Goal: Transaction & Acquisition: Obtain resource

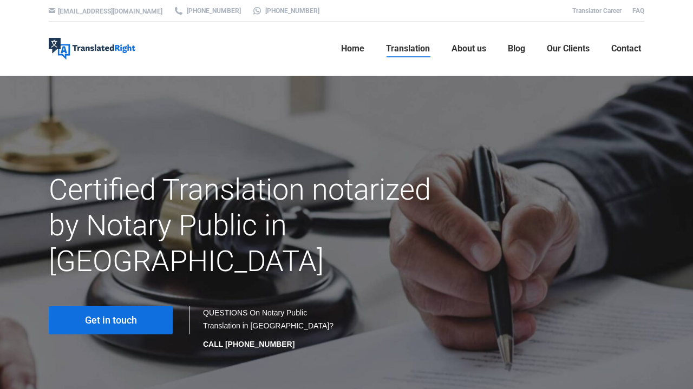
click at [115, 315] on span "Get in touch" at bounding box center [111, 320] width 52 height 11
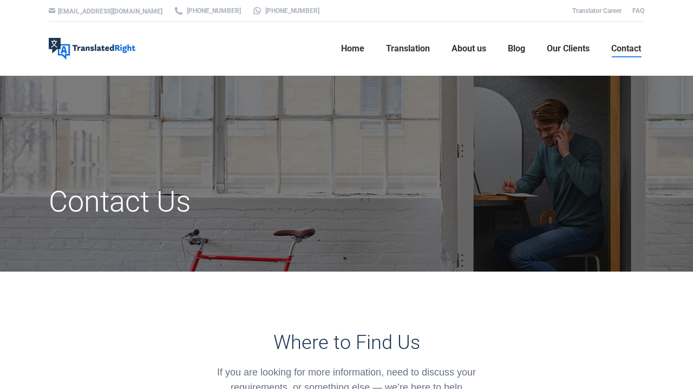
click at [166, 186] on h1 "Contact Us" at bounding box center [245, 202] width 392 height 36
click at [165, 198] on h1 "Contact Us" at bounding box center [245, 202] width 392 height 36
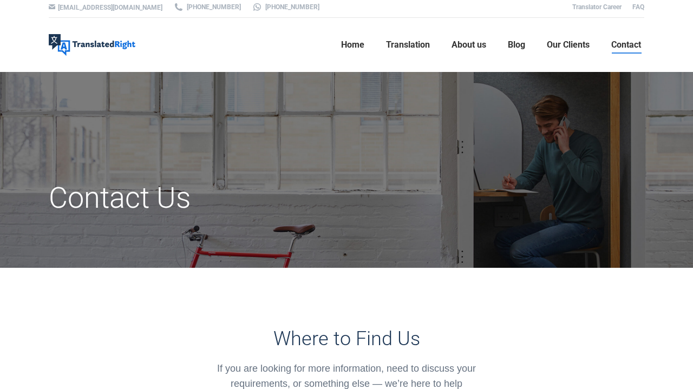
scroll to position [7, 0]
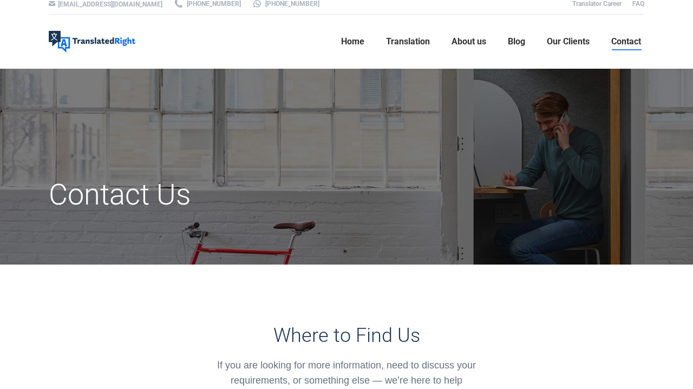
click at [161, 190] on h1 "Contact Us" at bounding box center [245, 195] width 392 height 36
click at [237, 176] on div "Contact Us" at bounding box center [347, 193] width 612 height 71
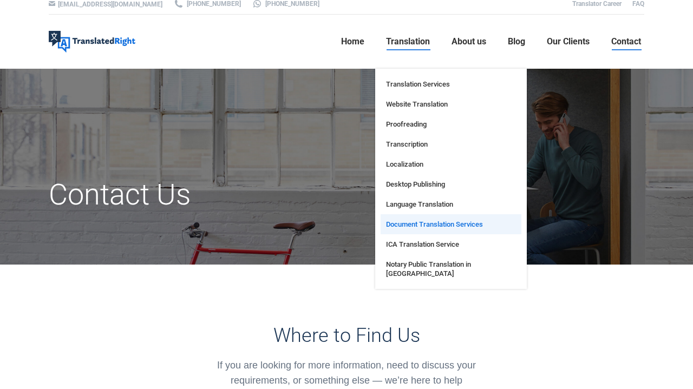
click at [397, 221] on span "Document Translation Services" at bounding box center [434, 224] width 97 height 9
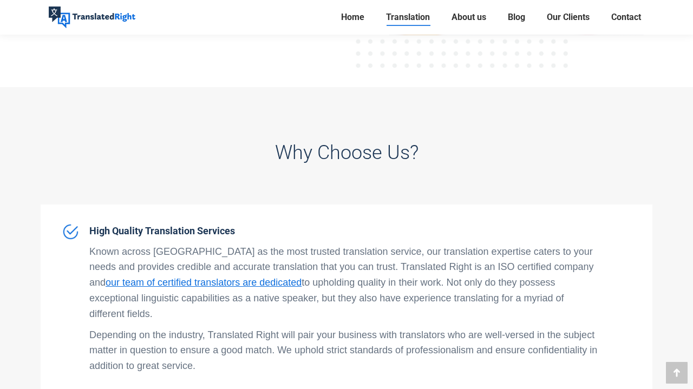
scroll to position [798, 0]
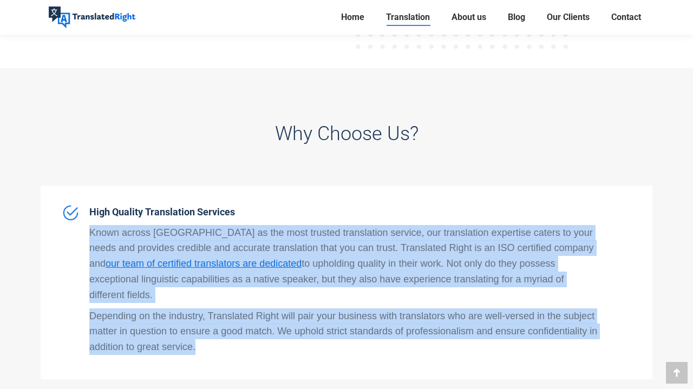
drag, startPoint x: 89, startPoint y: 230, endPoint x: 210, endPoint y: 329, distance: 156.3
click at [210, 329] on span "High Quality Translation Services Known across Singapore as the most trusted tr…" at bounding box center [343, 283] width 509 height 156
copy span "Known across Singapore as the most trusted translation service, our translation…"
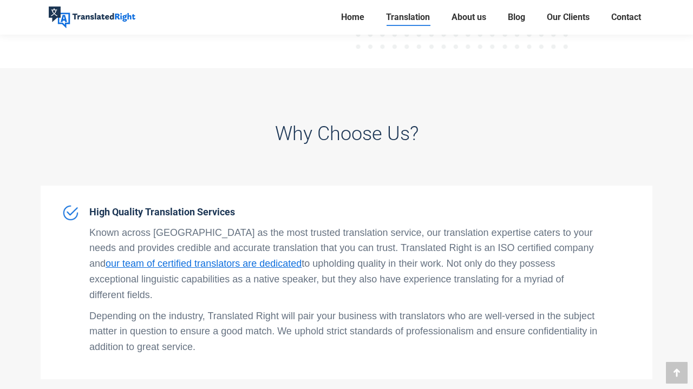
click at [196, 349] on div "High Quality Translation Services Known across Singapore as the most trusted tr…" at bounding box center [347, 283] width 612 height 194
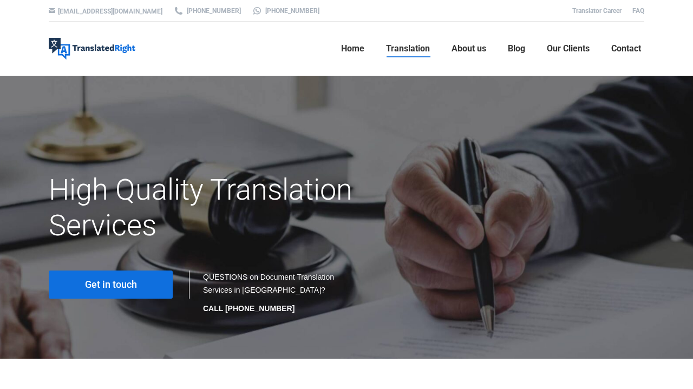
scroll to position [0, 0]
click at [151, 281] on link "Get in touch" at bounding box center [111, 285] width 124 height 28
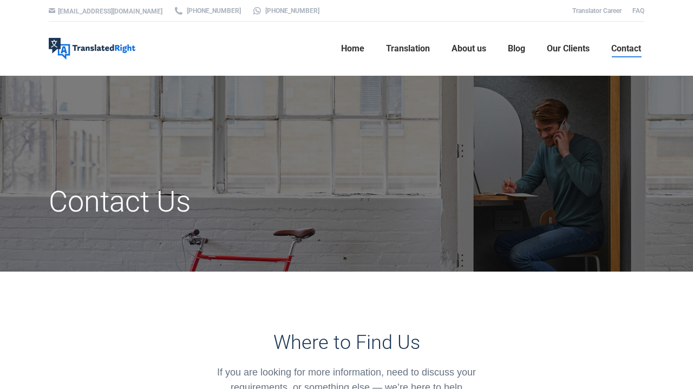
click at [187, 178] on div "Contact Us" at bounding box center [347, 200] width 612 height 71
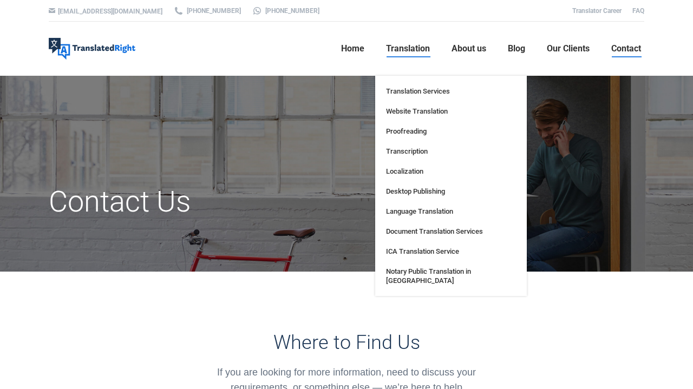
click at [400, 41] on link "Translation" at bounding box center [408, 48] width 50 height 35
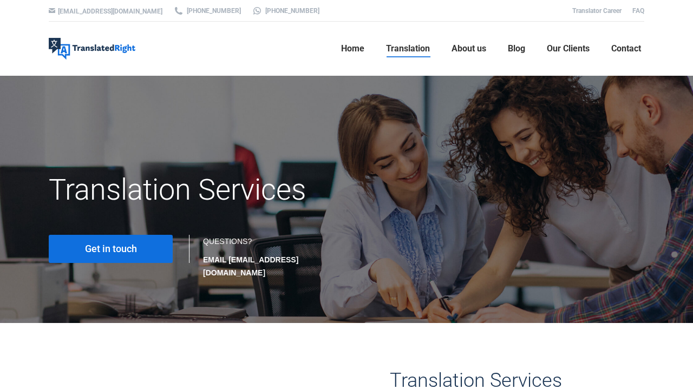
click at [415, 48] on span "Translation" at bounding box center [408, 48] width 44 height 11
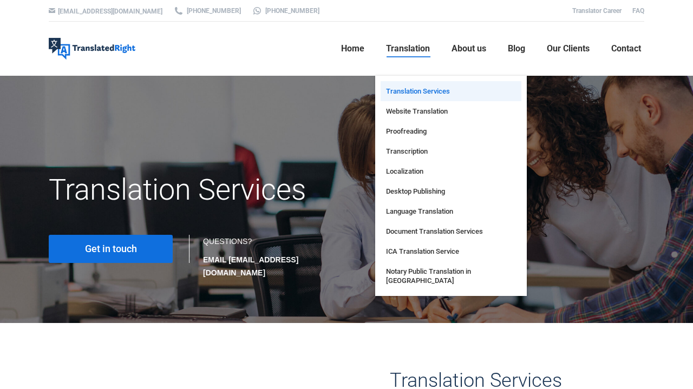
click at [411, 47] on span "Translation" at bounding box center [408, 48] width 44 height 11
click at [408, 235] on span "Document Translation Services" at bounding box center [434, 231] width 97 height 9
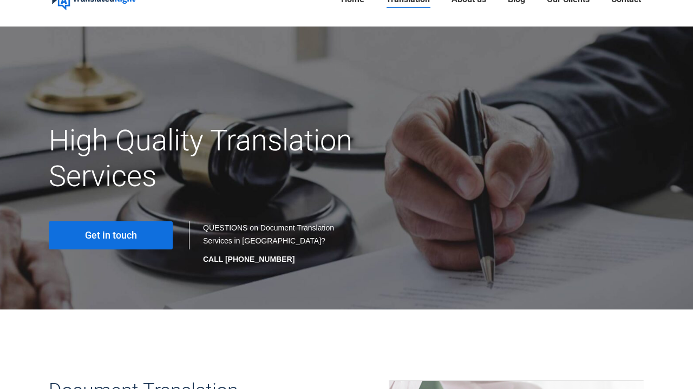
scroll to position [184, 0]
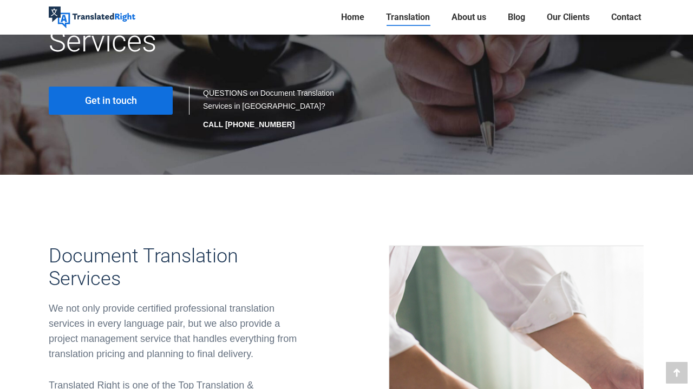
click at [152, 99] on link "Get in touch" at bounding box center [111, 101] width 124 height 28
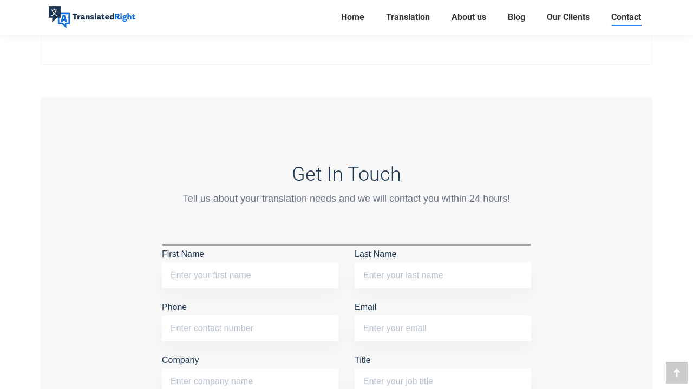
scroll to position [796, 0]
